Goal: Transaction & Acquisition: Purchase product/service

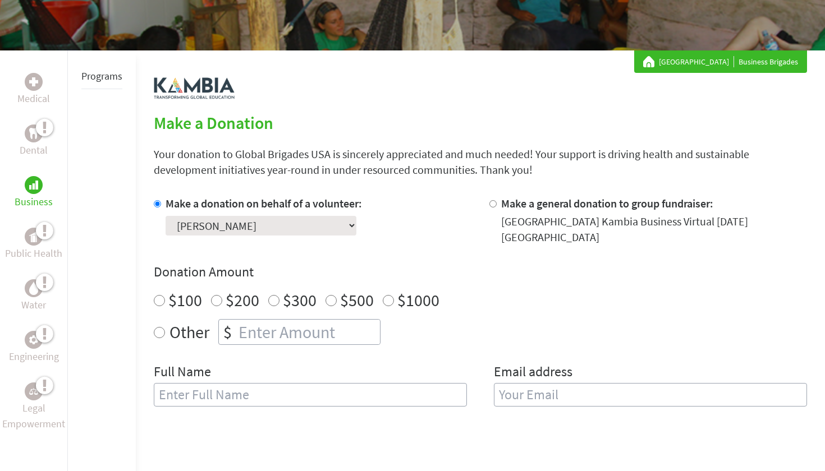
scroll to position [159, 0]
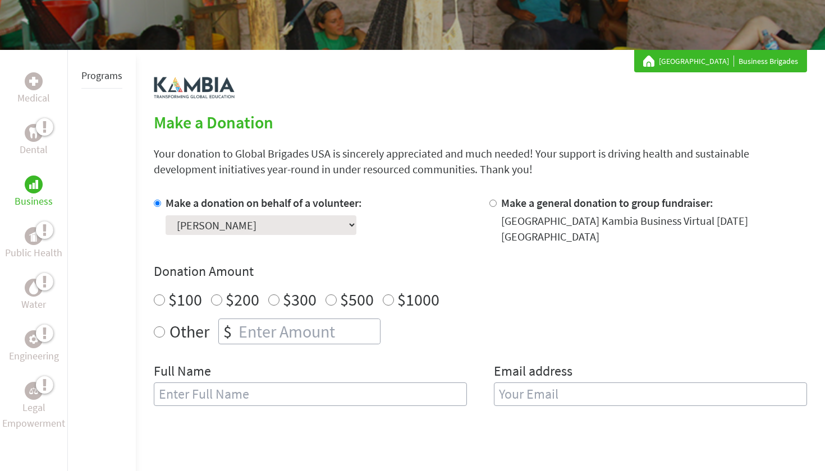
radio input "true"
click at [320, 323] on input "number" at bounding box center [308, 331] width 144 height 25
type input "125"
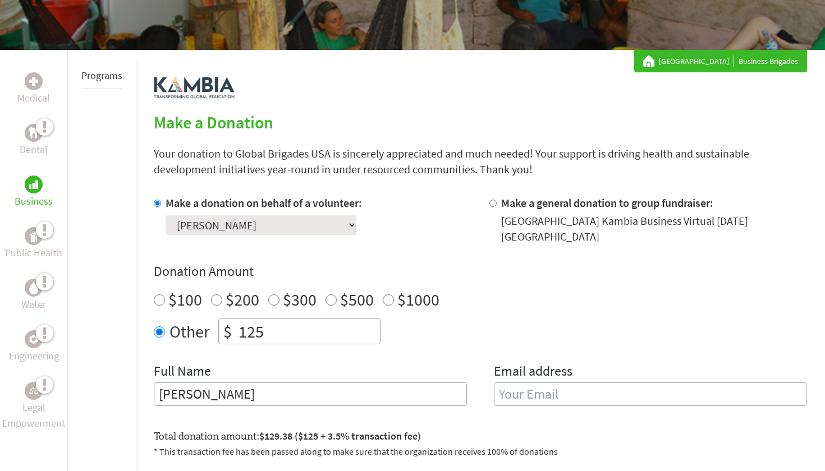
click at [526, 380] on label "Email address" at bounding box center [533, 373] width 79 height 20
click at [418, 406] on input "Carolyn" at bounding box center [310, 395] width 313 height 24
type input "[PERSON_NAME]"
click at [547, 398] on input "email" at bounding box center [650, 395] width 313 height 24
type input "jarac1@montclair.edu"
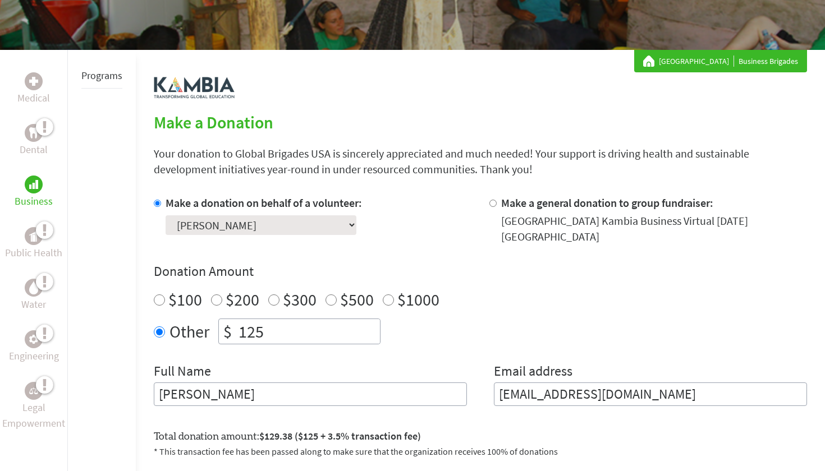
click at [613, 318] on div "Donation Amount $100 $200 $300 $500 $1000 Other $ 125" at bounding box center [480, 304] width 653 height 82
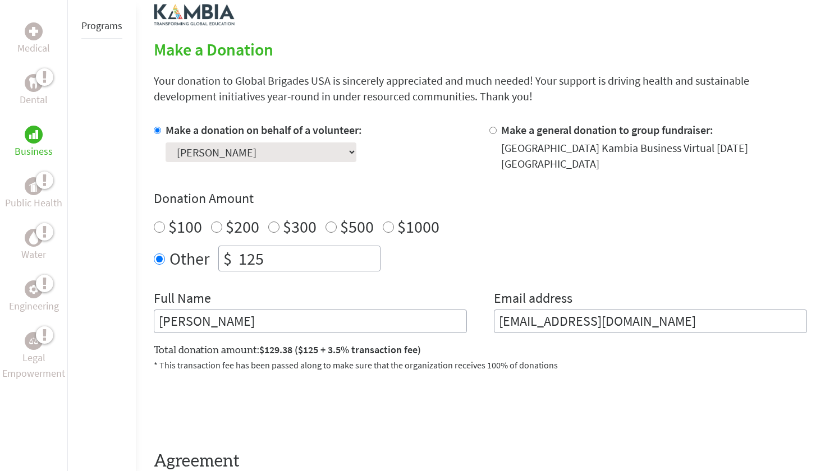
scroll to position [234, 0]
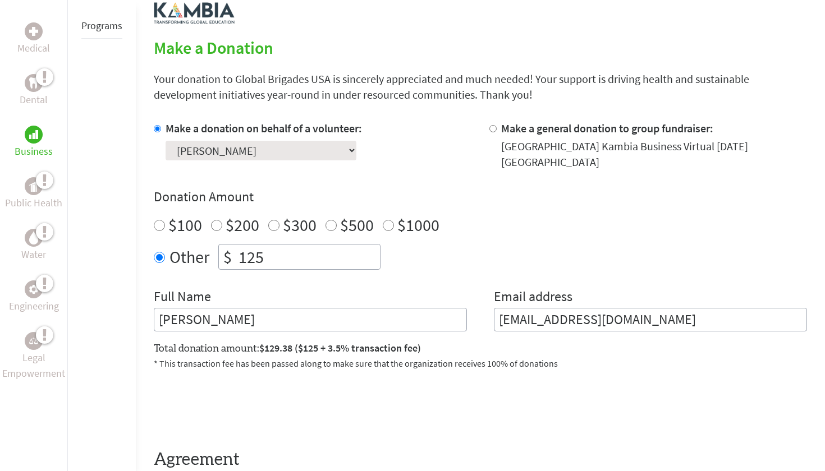
click at [493, 135] on div at bounding box center [495, 145] width 12 height 49
click at [493, 128] on input "Make a general donation to group fundraiser:" at bounding box center [492, 128] width 7 height 7
radio input "true"
click at [592, 196] on h4 "Donation Amount" at bounding box center [480, 197] width 653 height 18
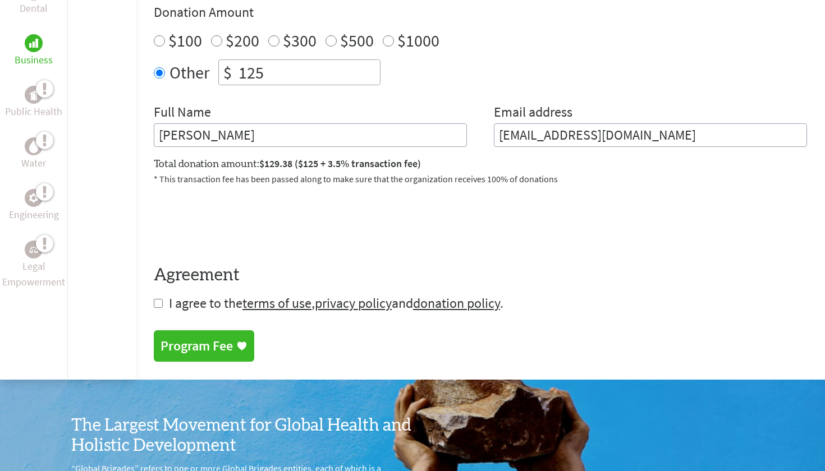
scroll to position [478, 0]
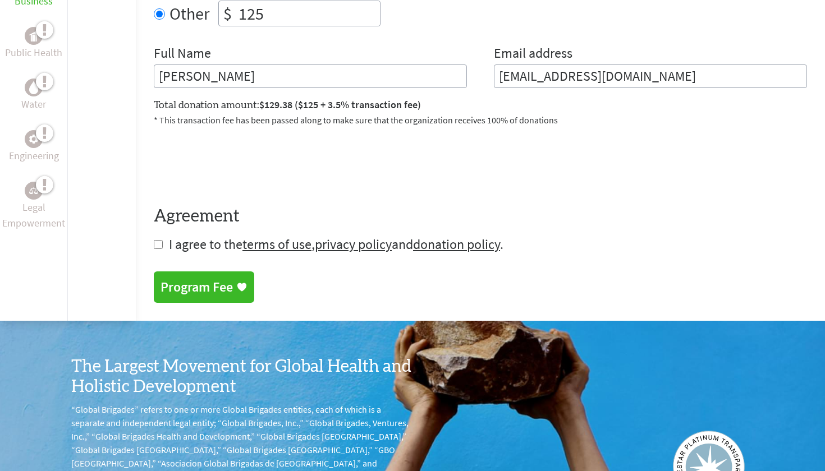
click at [157, 242] on input "checkbox" at bounding box center [158, 244] width 9 height 9
checkbox input "true"
click at [185, 269] on section "Make a Donation Your donation to Global Brigades USA is sincerely appreciated a…" at bounding box center [480, 48] width 653 height 509
click at [210, 288] on div "Program Fee" at bounding box center [197, 289] width 72 height 18
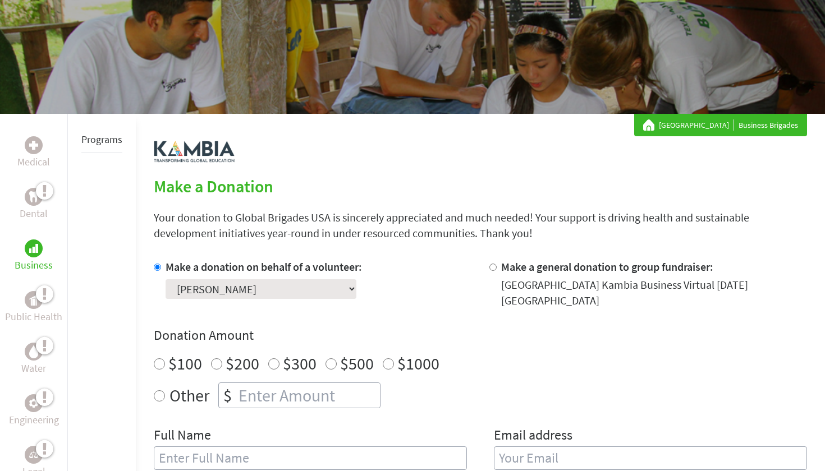
scroll to position [86, 0]
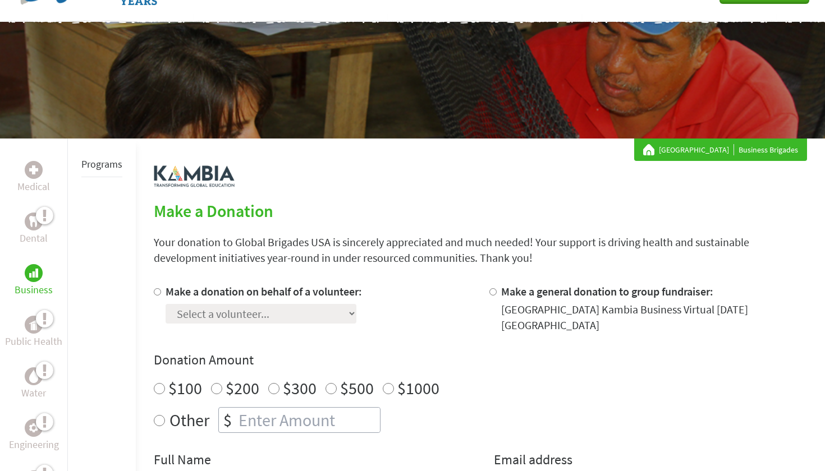
scroll to position [74, 0]
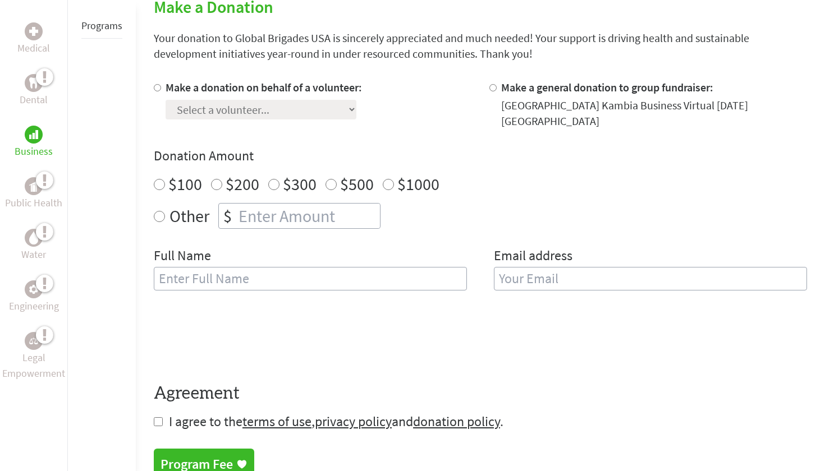
scroll to position [276, 0]
click at [251, 121] on div "Make a donation on behalf of a volunteer: Select a volunteer... Alexa Garcia Al…" at bounding box center [264, 103] width 196 height 49
click at [233, 95] on div "Select a volunteer... Alexa Garcia Alexis Read Carolyn Jara Charlie Revy Damian…" at bounding box center [264, 107] width 196 height 24
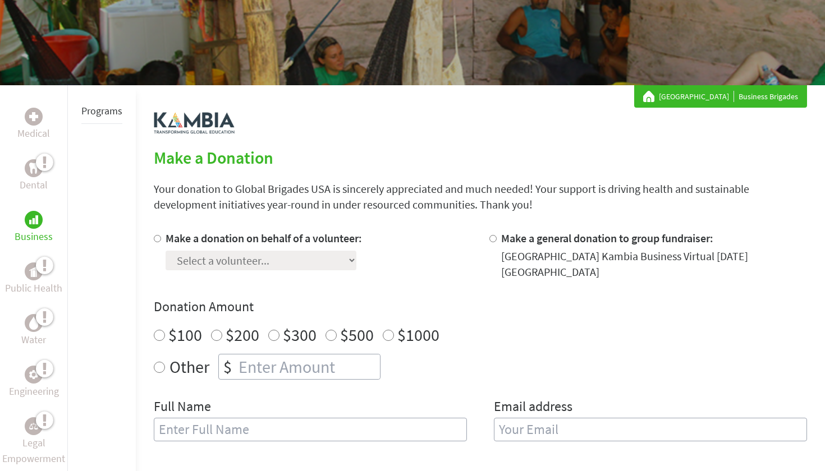
scroll to position [146, 0]
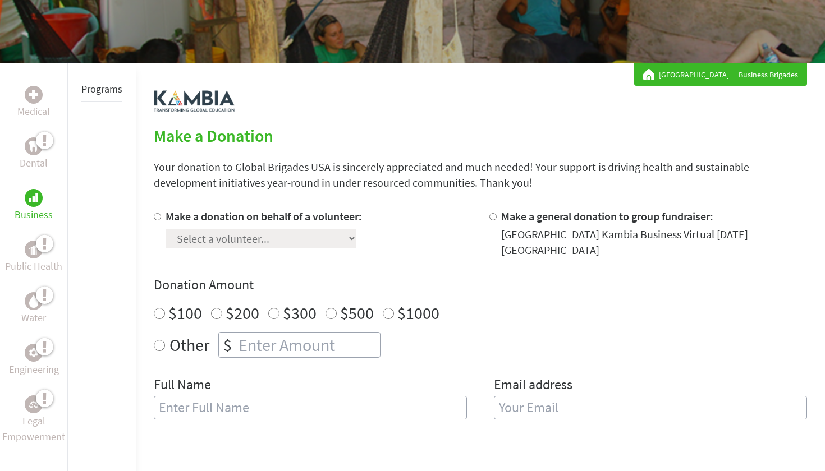
click at [159, 214] on div at bounding box center [160, 233] width 12 height 49
click at [156, 222] on div at bounding box center [160, 233] width 12 height 49
click at [160, 222] on div at bounding box center [160, 233] width 12 height 49
click at [159, 221] on input "Make a donation on behalf of a volunteer:" at bounding box center [157, 216] width 7 height 7
radio input "true"
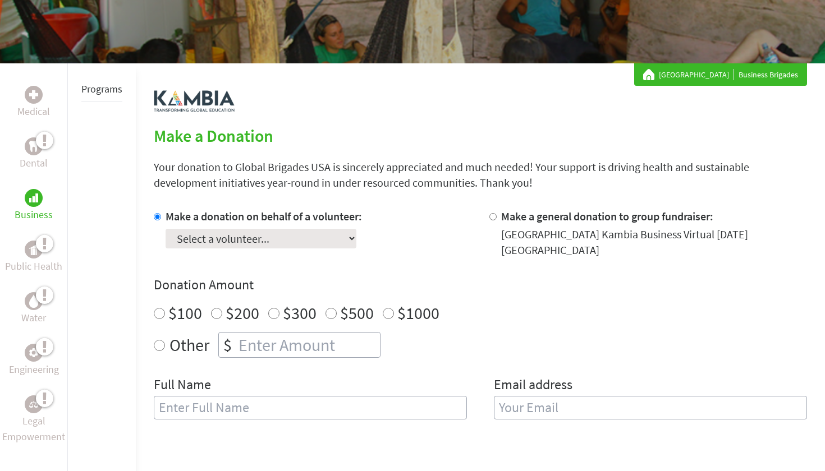
select select "351CF0CF-8F7A-11F0-9E6E-42010A400005"
click at [375, 268] on div "Make a donation on behalf of a volunteer: Select a volunteer... [PERSON_NAME] […" at bounding box center [480, 321] width 653 height 225
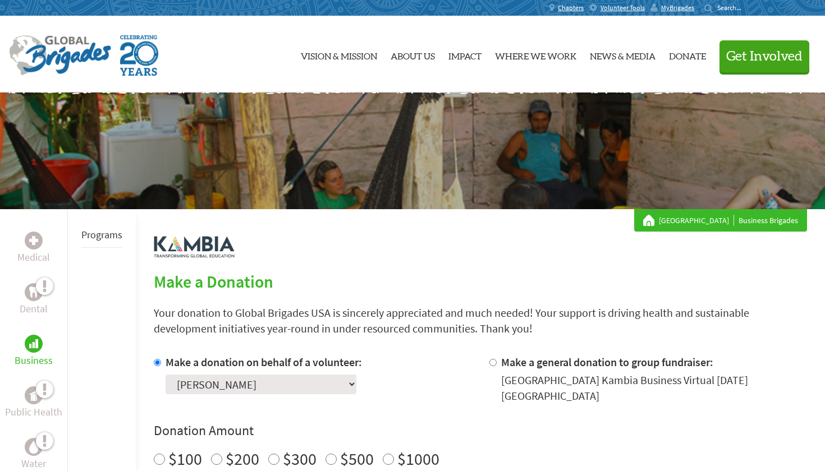
scroll to position [0, 0]
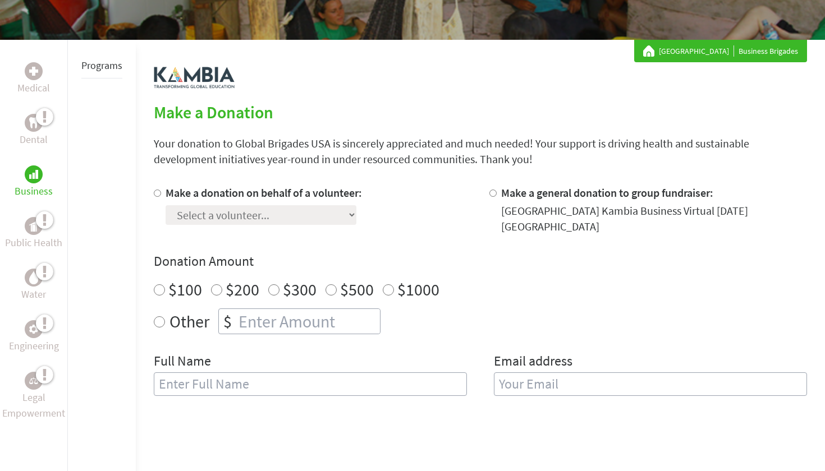
scroll to position [171, 0]
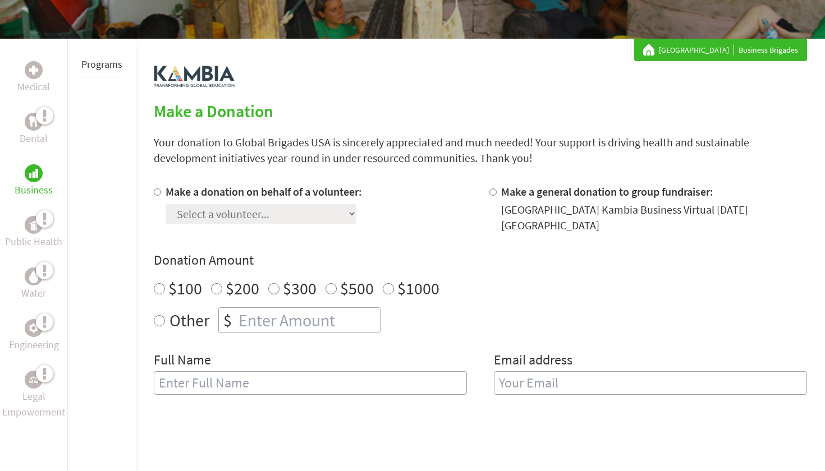
click at [496, 197] on div at bounding box center [495, 208] width 12 height 49
click at [494, 194] on input "Make a general donation to group fundraiser:" at bounding box center [492, 192] width 7 height 7
radio input "true"
click at [159, 196] on input "Make a donation on behalf of a volunteer:" at bounding box center [157, 192] width 7 height 7
radio input "true"
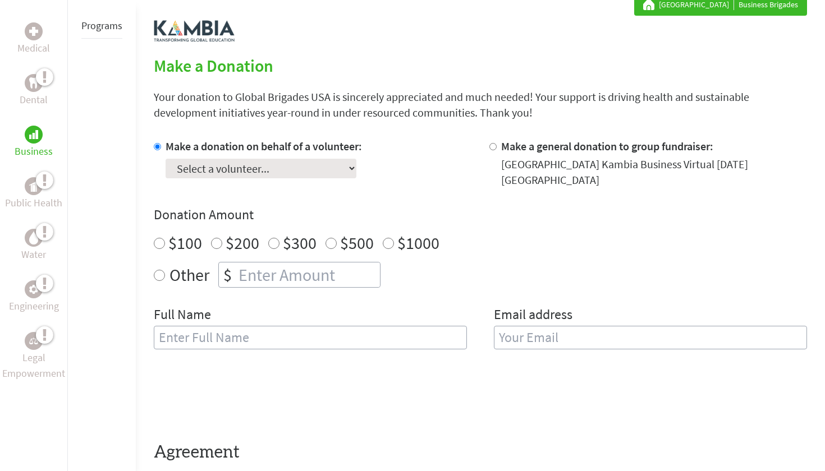
scroll to position [215, 0]
